Goal: Task Accomplishment & Management: Manage account settings

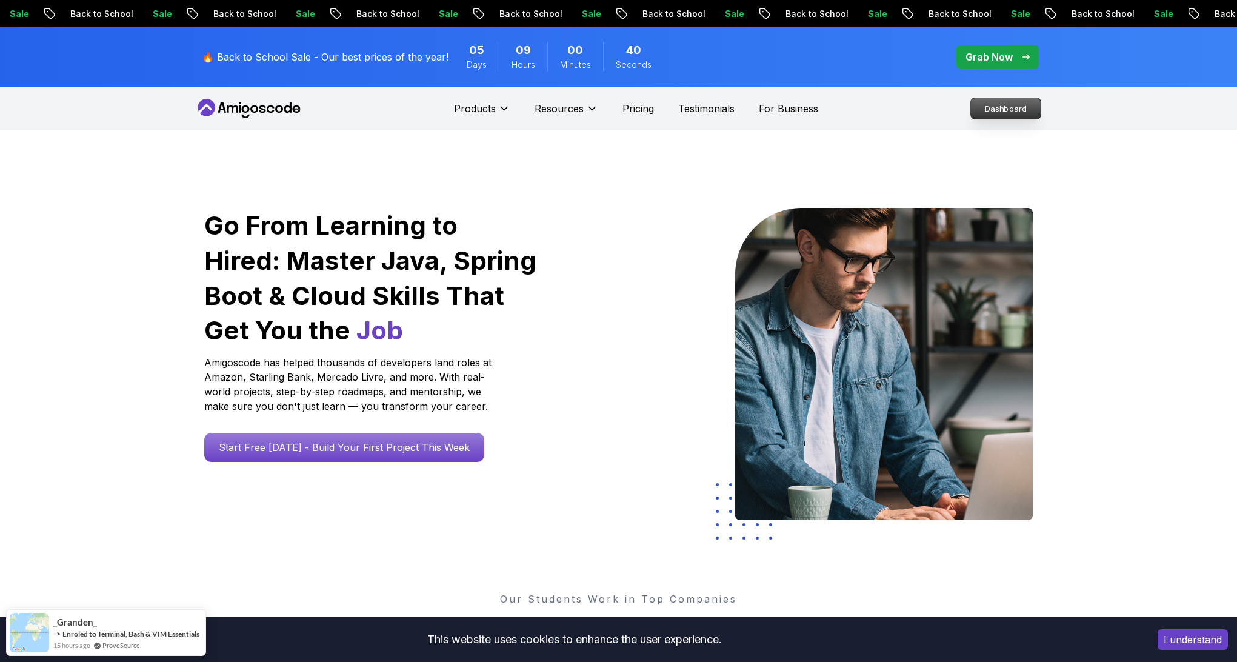
click at [1020, 109] on p "Dashboard" at bounding box center [1006, 108] width 70 height 21
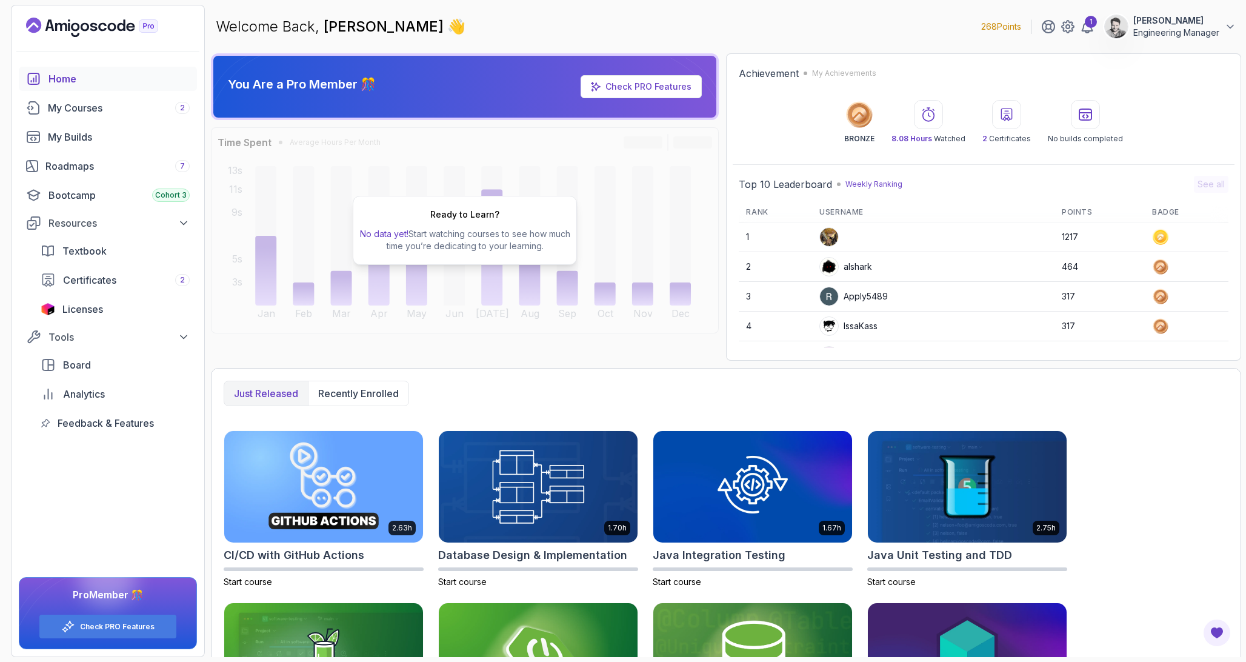
click at [1215, 8] on div "Welcome Back, [PERSON_NAME] 👋 268 Points 1 [PERSON_NAME] Engineering Manager" at bounding box center [726, 27] width 1030 height 44
click at [1236, 25] on icon at bounding box center [1230, 27] width 12 height 12
click at [1160, 120] on link "Billing" at bounding box center [1164, 117] width 144 height 29
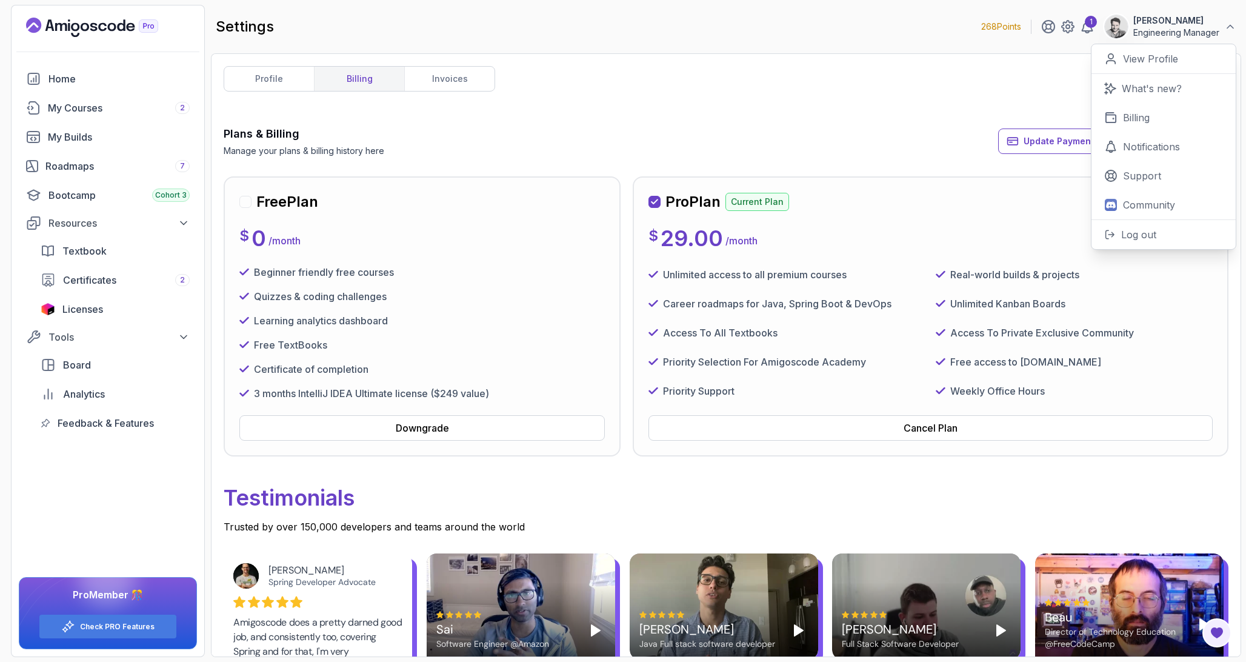
click at [1016, 113] on div "profile billing invoices Plans & Billing Manage your plans & billing history he…" at bounding box center [726, 355] width 1005 height 578
click at [1180, 35] on p "Engineering Manager" at bounding box center [1176, 33] width 86 height 12
click at [1144, 59] on p "View Profile" at bounding box center [1150, 59] width 55 height 15
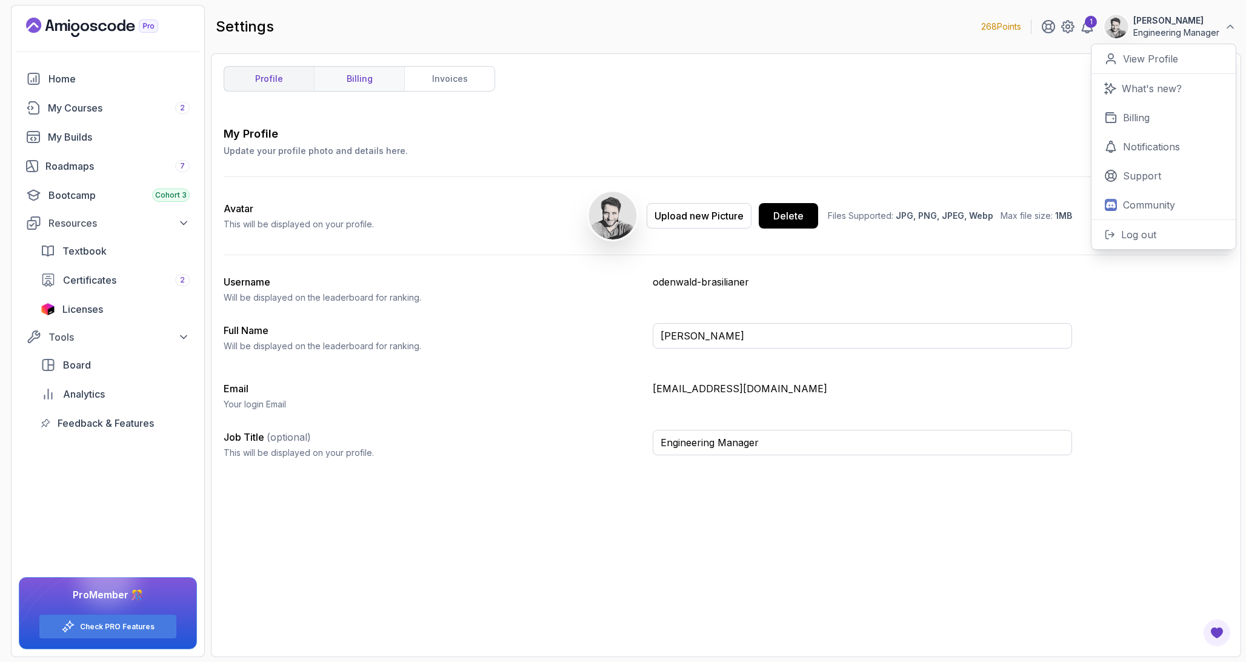
click at [332, 90] on link "billing" at bounding box center [359, 79] width 90 height 24
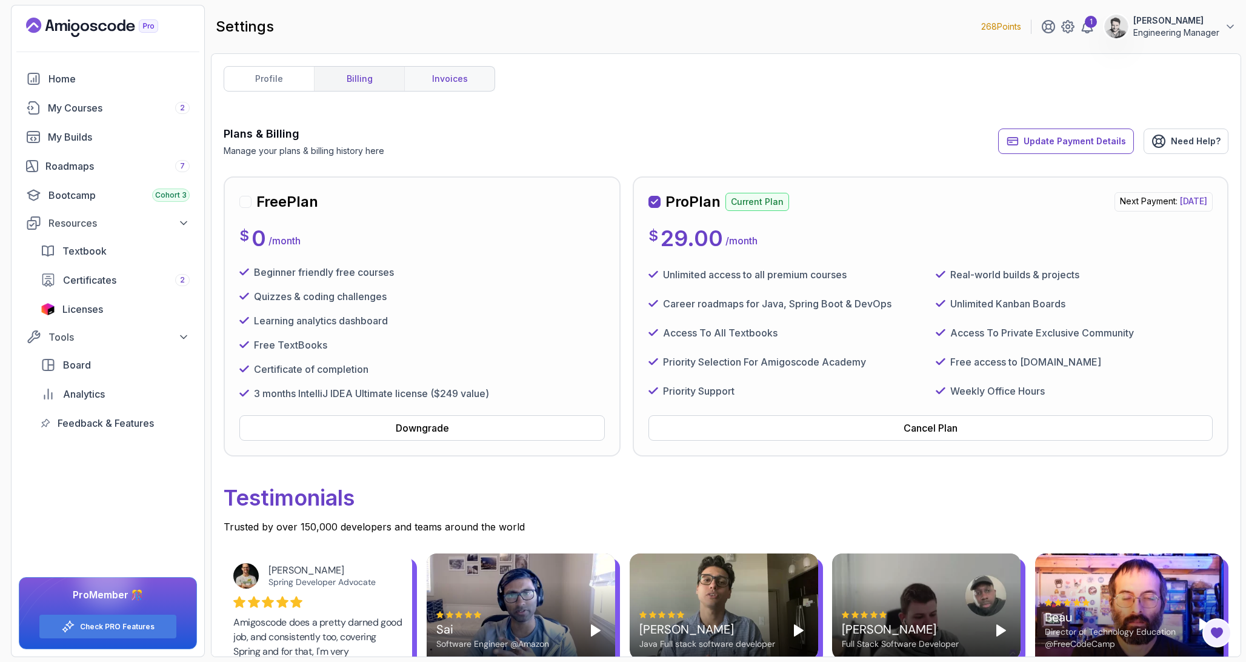
click at [455, 73] on link "invoices" at bounding box center [449, 79] width 90 height 24
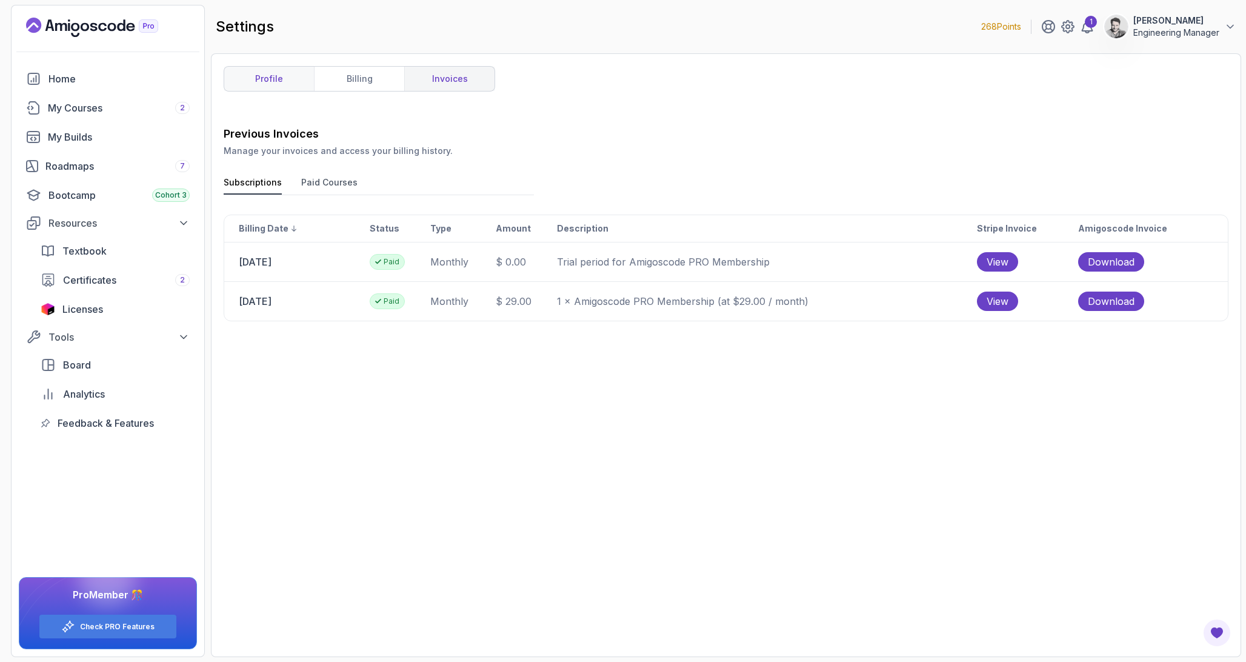
click at [293, 82] on link "profile" at bounding box center [269, 79] width 90 height 24
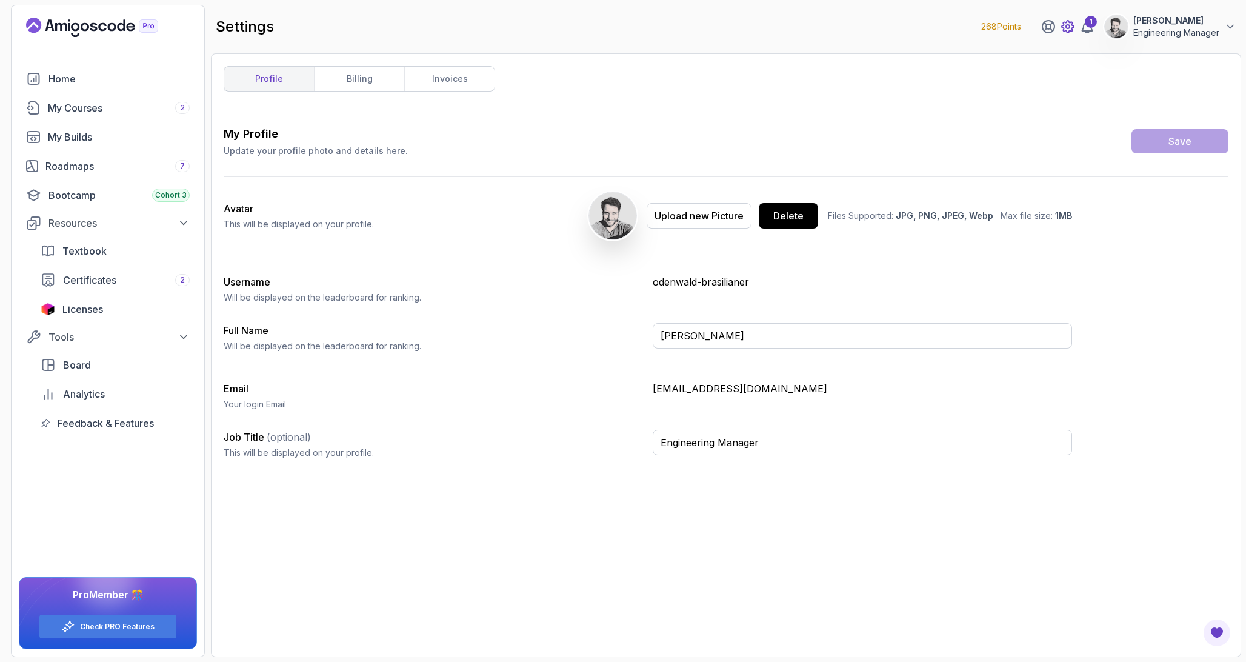
click at [1069, 28] on icon at bounding box center [1068, 26] width 15 height 15
click at [1069, 29] on icon at bounding box center [1068, 26] width 15 height 15
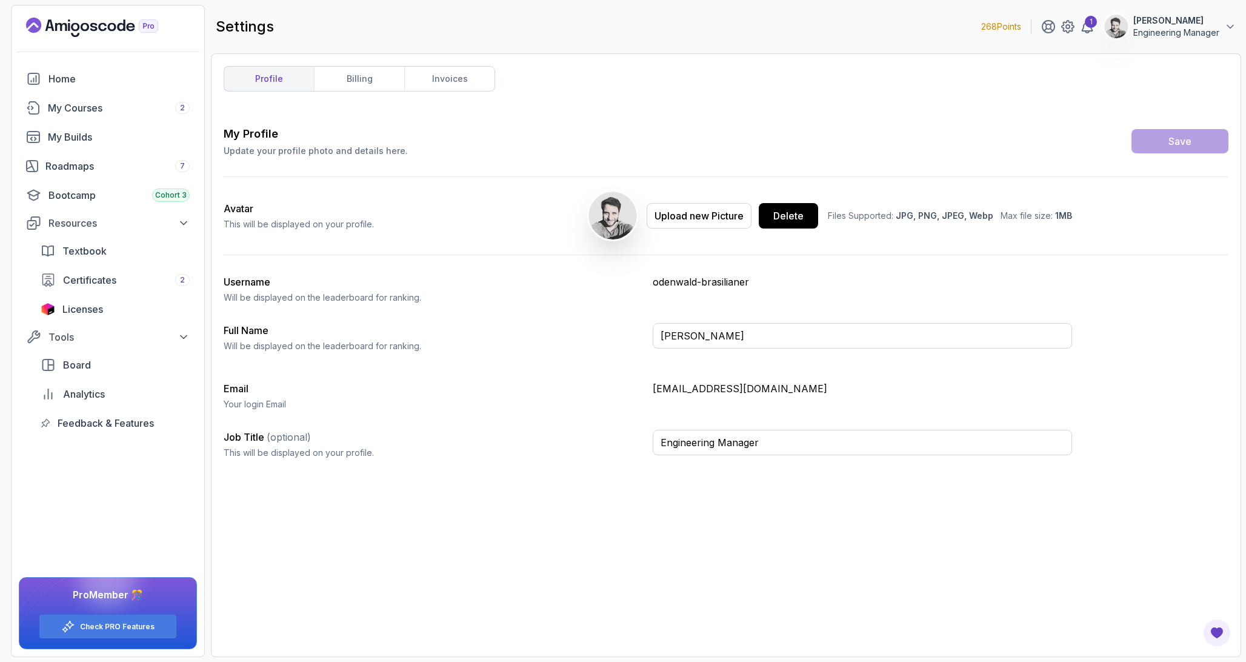
click at [1204, 16] on p "[PERSON_NAME]" at bounding box center [1176, 21] width 86 height 12
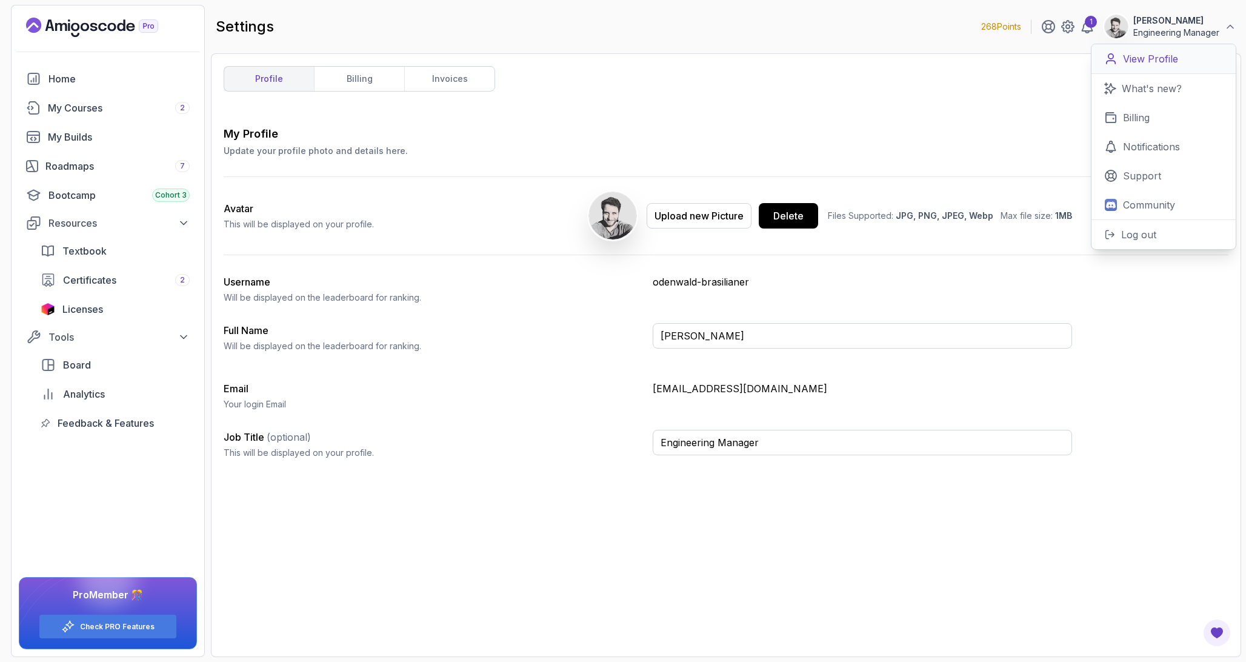
click at [1175, 61] on p "View Profile" at bounding box center [1150, 59] width 55 height 15
click at [633, 131] on div "My Profile Update your profile photo and details here. Save" at bounding box center [726, 141] width 1005 height 32
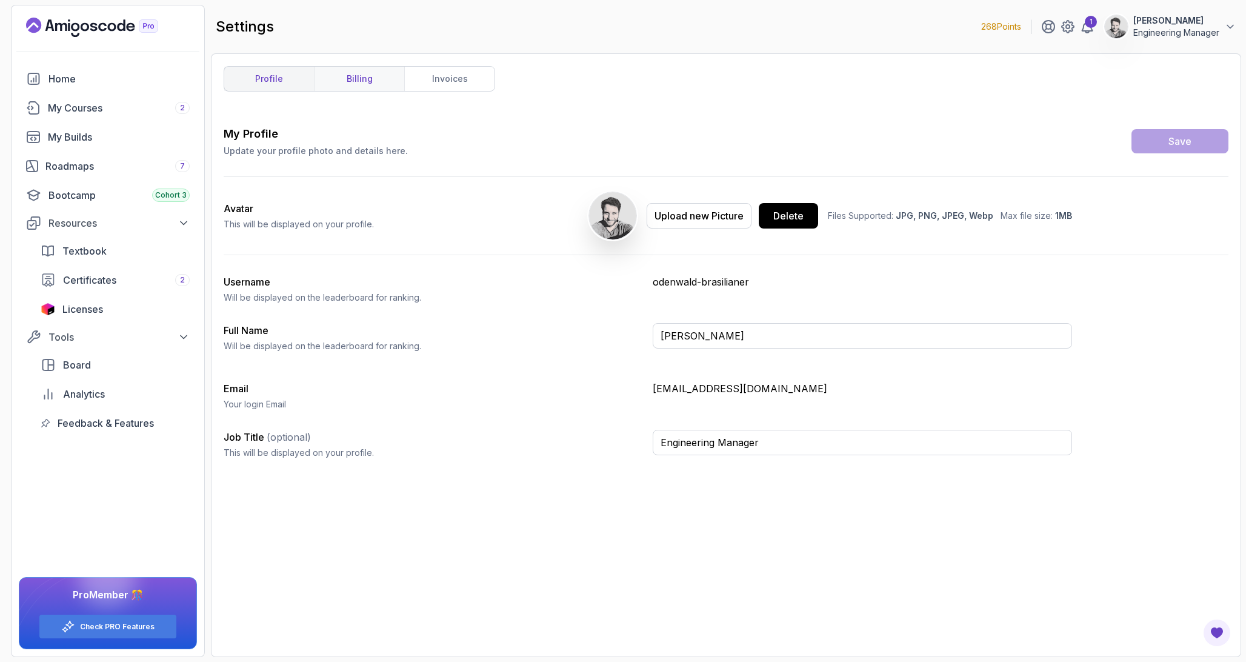
click at [371, 75] on link "billing" at bounding box center [359, 79] width 90 height 24
